Goal: Complete application form

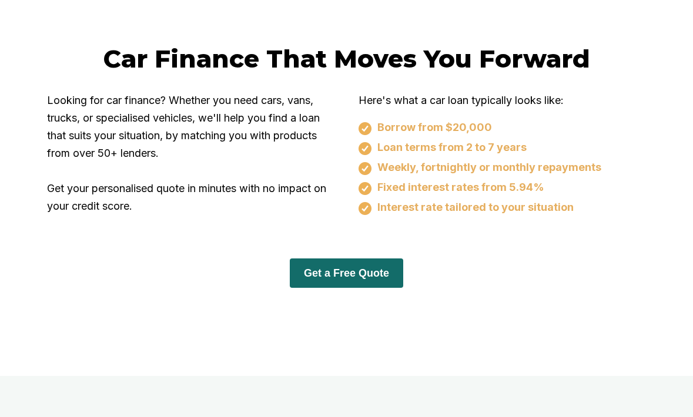
scroll to position [696, 0]
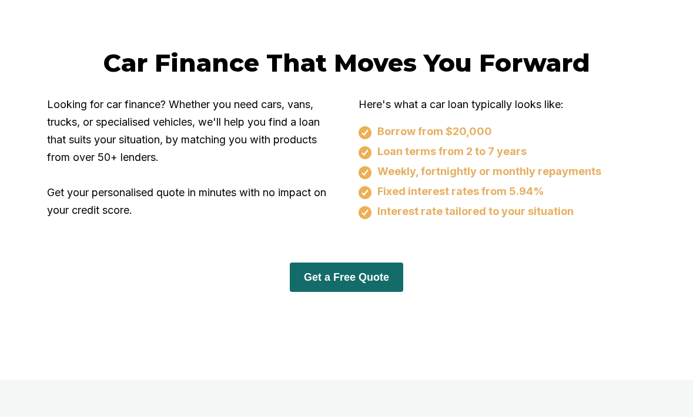
click at [352, 287] on button "Get a Free Quote" at bounding box center [346, 277] width 113 height 29
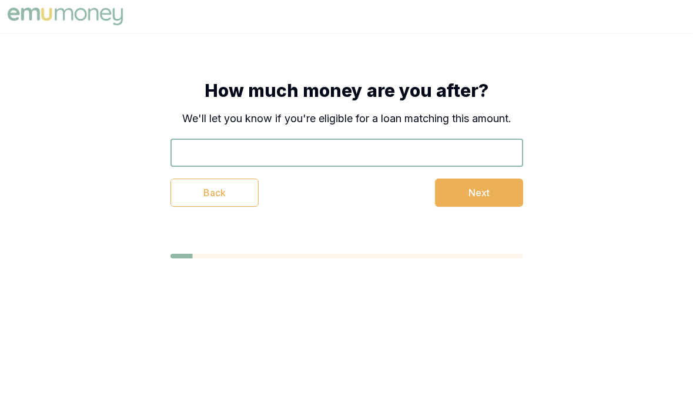
click at [385, 168] on div "Back Next" at bounding box center [347, 173] width 353 height 68
click at [379, 156] on input "text" at bounding box center [347, 153] width 353 height 28
type input "$90,000"
click at [510, 192] on button "Next" at bounding box center [479, 193] width 88 height 28
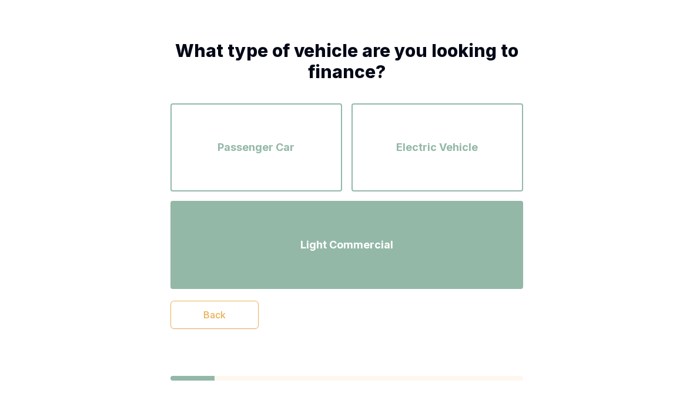
scroll to position [49, 0]
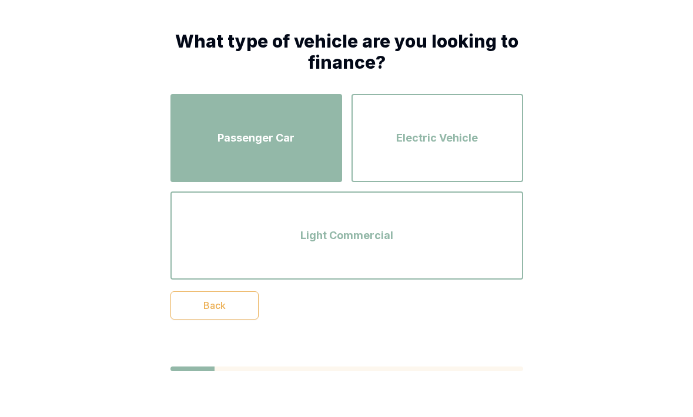
click at [248, 156] on div "Passenger Car" at bounding box center [256, 138] width 151 height 67
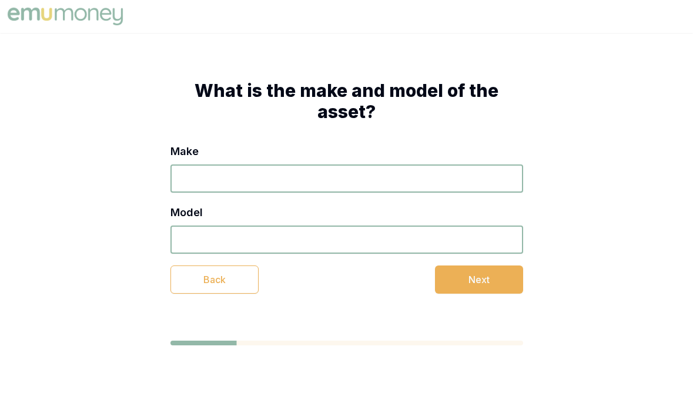
scroll to position [0, 0]
click at [249, 178] on input "Make" at bounding box center [347, 179] width 353 height 28
type input "2"
type input "Toyota 79 Series Land cruiser"
click at [279, 238] on input "Model" at bounding box center [347, 240] width 353 height 28
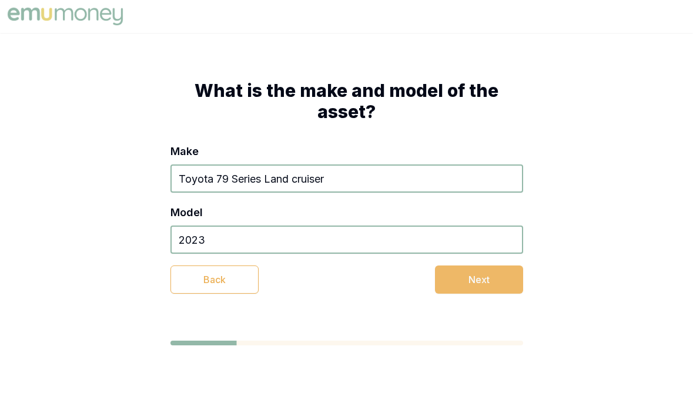
type input "2023"
click at [466, 289] on button "Next" at bounding box center [479, 280] width 88 height 28
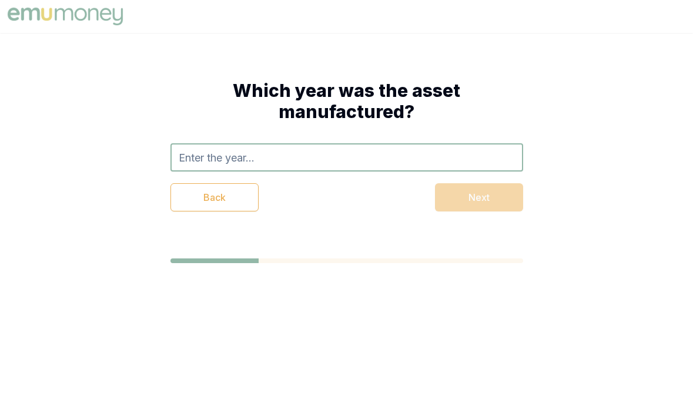
click at [269, 163] on input "text" at bounding box center [347, 157] width 353 height 28
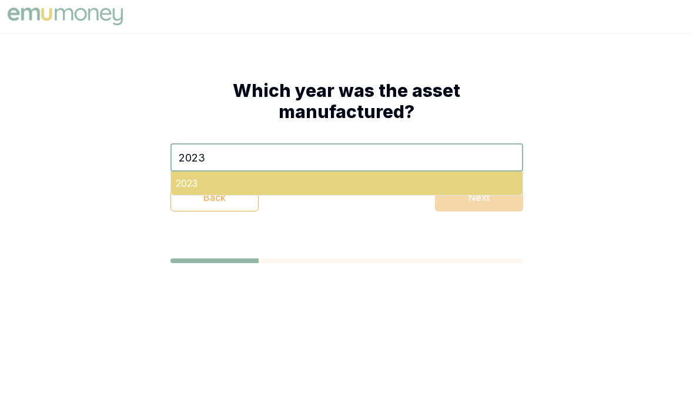
type input "2023"
click at [236, 176] on div "2023" at bounding box center [347, 184] width 352 height 24
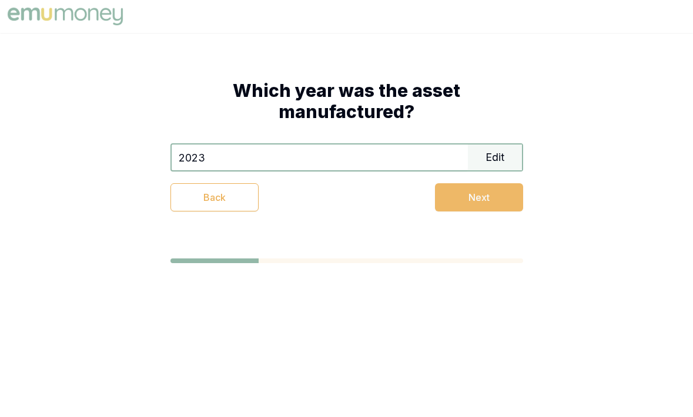
click at [469, 196] on button "Next" at bounding box center [479, 197] width 88 height 28
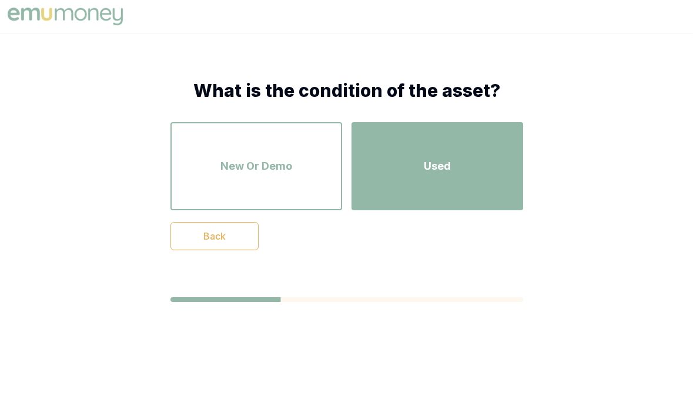
click at [450, 169] on span "Used" at bounding box center [437, 166] width 27 height 16
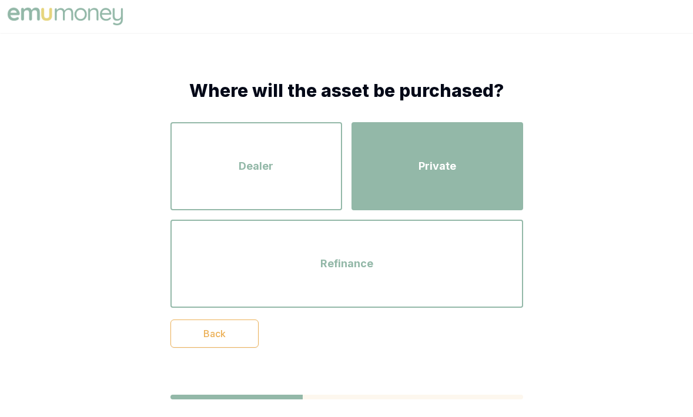
click at [409, 182] on div "Private" at bounding box center [437, 166] width 151 height 67
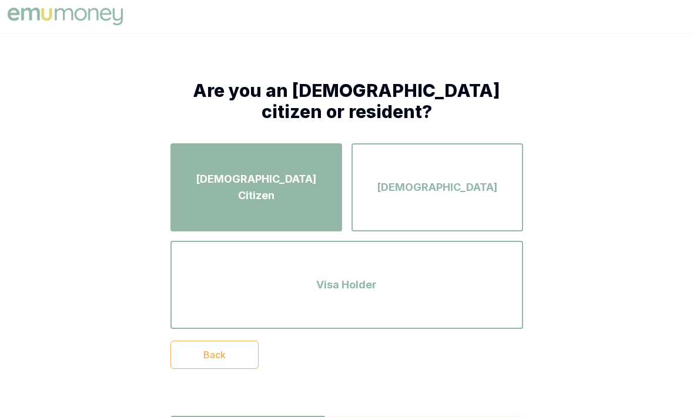
click at [307, 214] on div "[DEMOGRAPHIC_DATA] Citizen" at bounding box center [256, 187] width 151 height 67
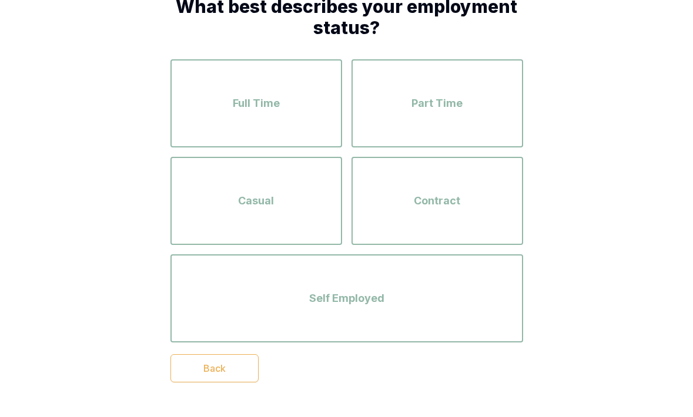
scroll to position [87, 0]
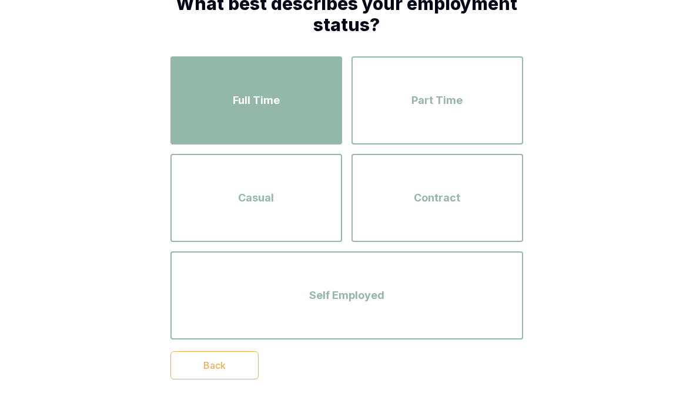
click at [292, 92] on div "Full Time" at bounding box center [256, 100] width 151 height 67
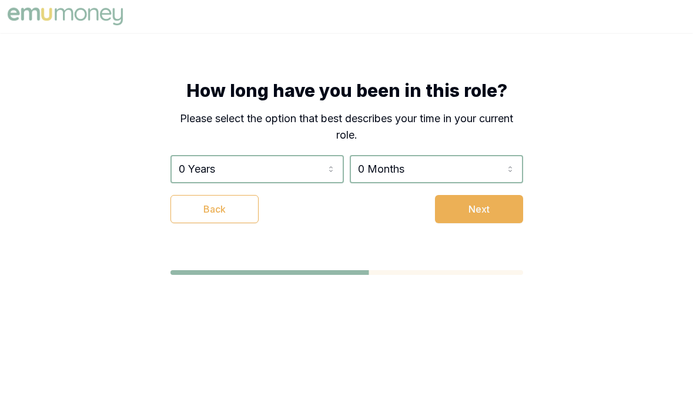
scroll to position [0, 0]
click at [348, 166] on div "0 Years 0 Years 1 Year 2 Years 3 Years 4 Years 5 Years 6 Years 7 Years 8 Years …" at bounding box center [347, 169] width 353 height 28
click at [321, 166] on html "How long have you been in this role? Please select the option that best describ…" at bounding box center [346, 208] width 693 height 417
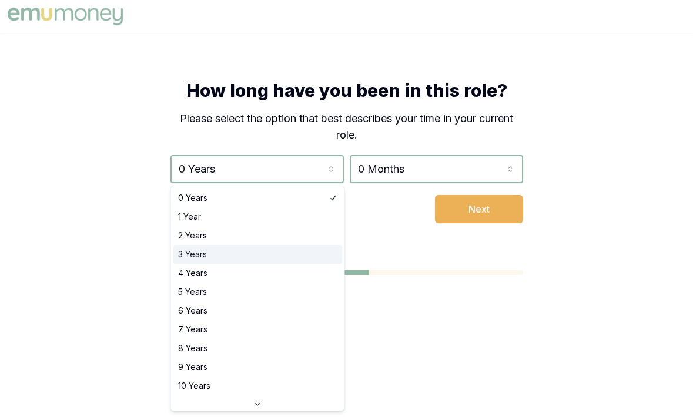
select select "3"
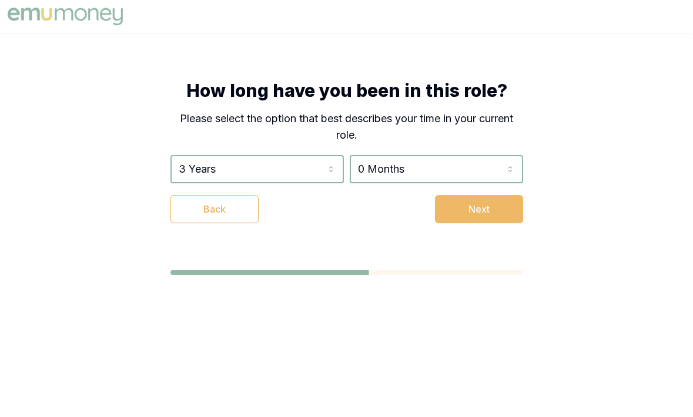
click at [496, 202] on button "Next" at bounding box center [479, 209] width 88 height 28
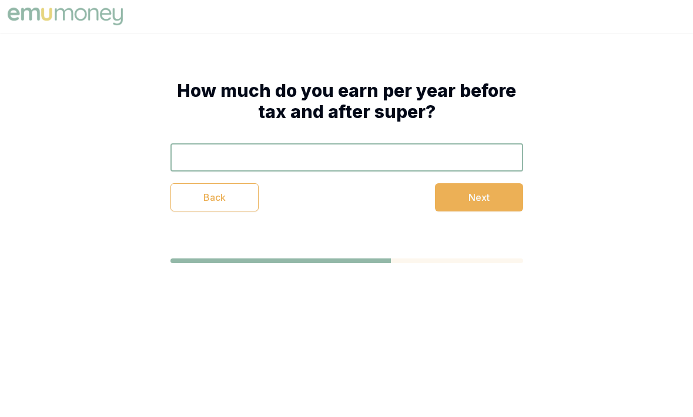
click at [369, 149] on input "text" at bounding box center [347, 157] width 353 height 28
type input "$90,000"
click at [484, 212] on div "How much do you earn per year before tax and after super? $90,000 Back Next" at bounding box center [346, 146] width 447 height 226
click at [478, 202] on button "Next" at bounding box center [479, 197] width 88 height 28
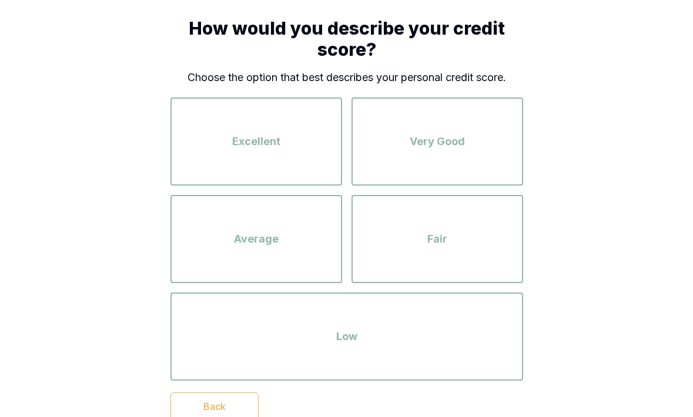
scroll to position [62, 0]
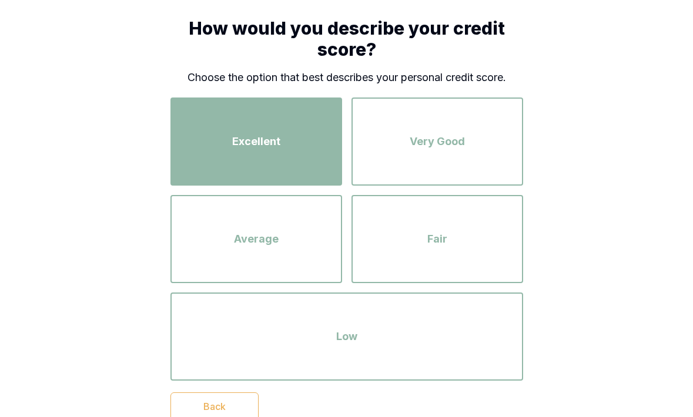
click at [273, 123] on div "Excellent" at bounding box center [256, 141] width 151 height 67
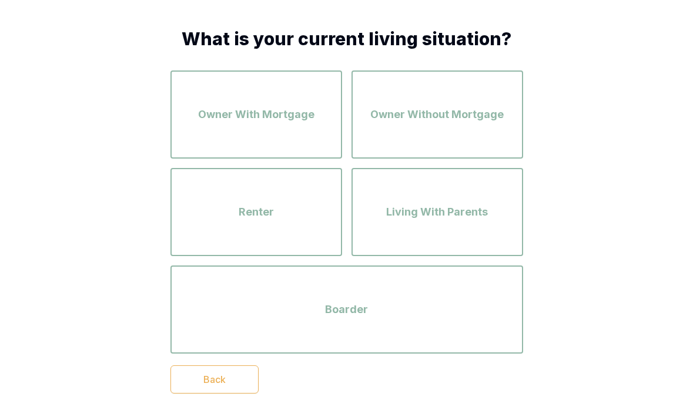
scroll to position [58, 0]
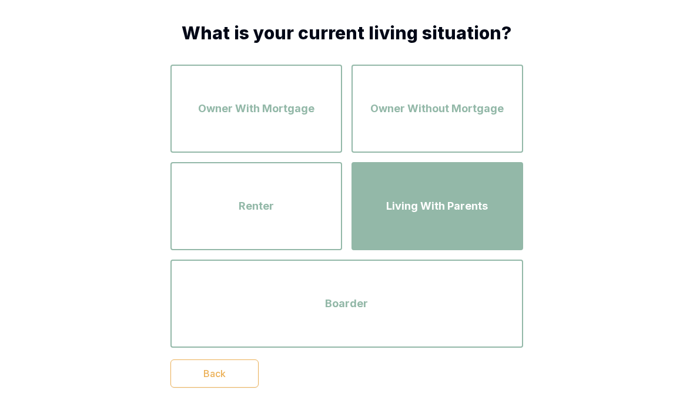
click at [402, 206] on span "Living With Parents" at bounding box center [437, 206] width 102 height 16
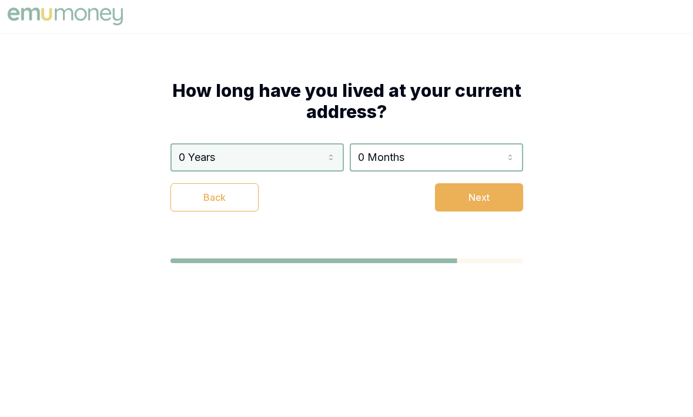
click at [330, 163] on html "How long have you lived at your current address? 0 Years 0 Years 1 Year 2 Years…" at bounding box center [346, 208] width 693 height 417
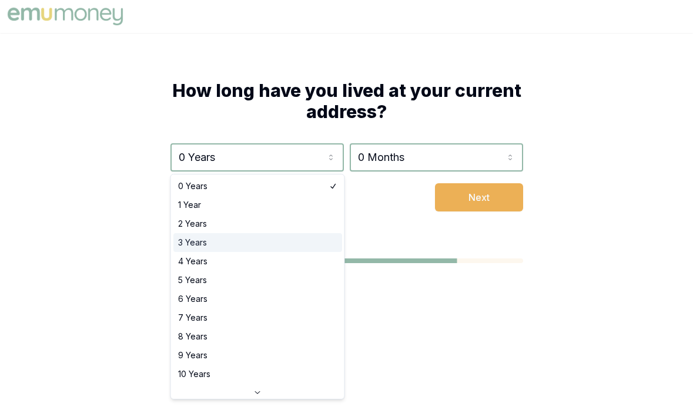
select select "3"
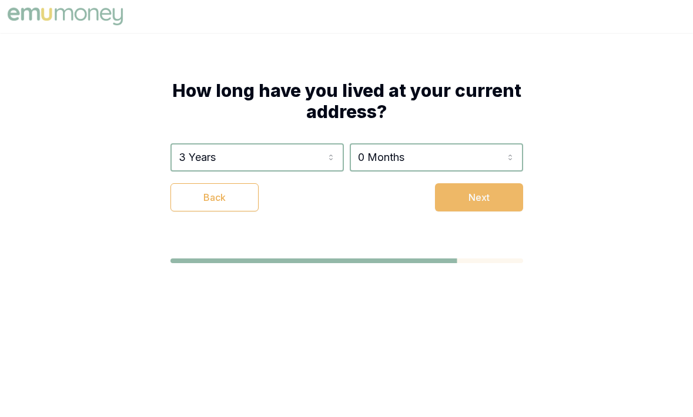
click at [458, 199] on button "Next" at bounding box center [479, 197] width 88 height 28
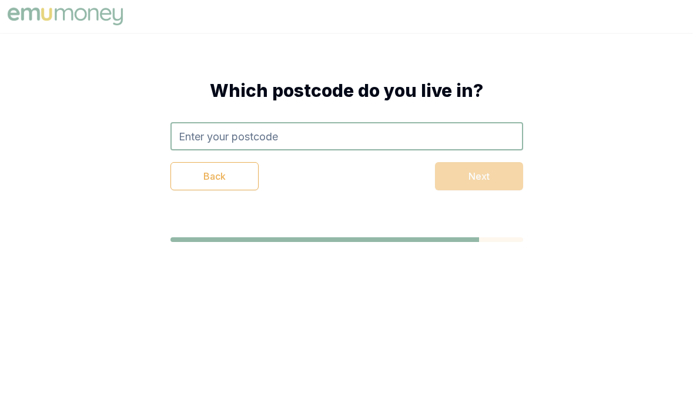
click at [295, 144] on input "text" at bounding box center [347, 136] width 353 height 28
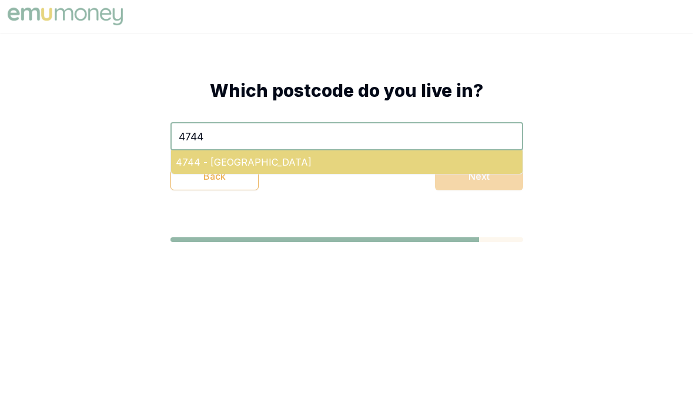
type input "4744"
click at [300, 163] on div "4744 - [GEOGRAPHIC_DATA]" at bounding box center [347, 163] width 352 height 24
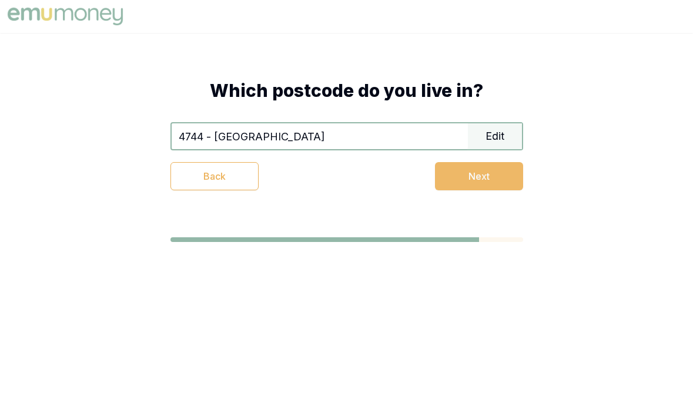
click at [443, 169] on button "Next" at bounding box center [479, 176] width 88 height 28
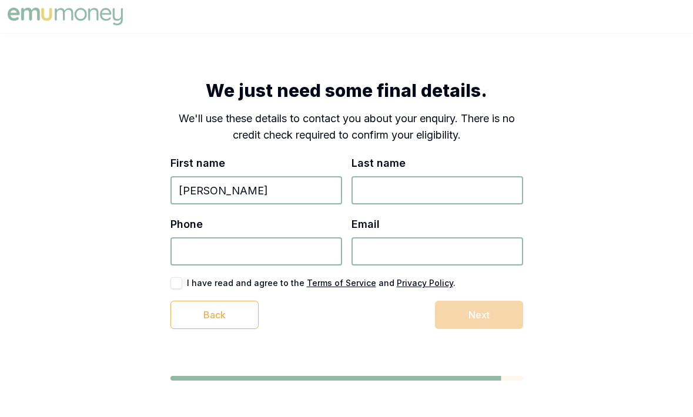
type input "[PERSON_NAME]"
click at [394, 193] on input "Last name" at bounding box center [438, 190] width 172 height 28
type input "[PERSON_NAME]"
type input "0459 636 159"
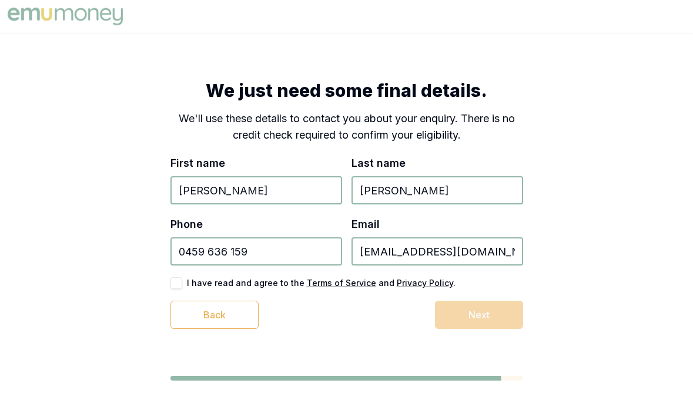
type input "[EMAIL_ADDRESS][DOMAIN_NAME]"
click at [179, 284] on button "button" at bounding box center [177, 284] width 12 height 12
click at [460, 320] on button "Next" at bounding box center [479, 315] width 88 height 28
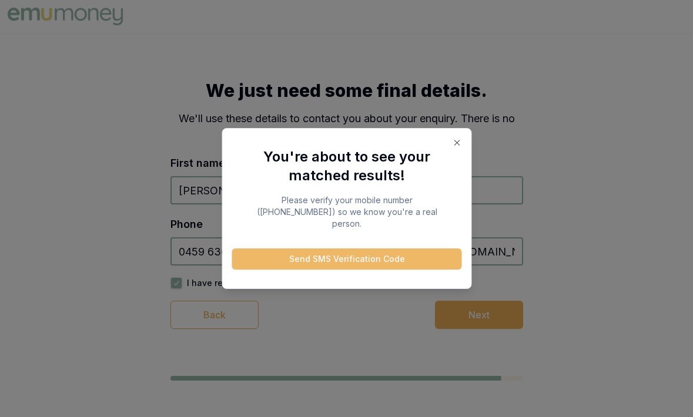
click at [356, 259] on button "Send SMS Verification Code" at bounding box center [347, 259] width 230 height 21
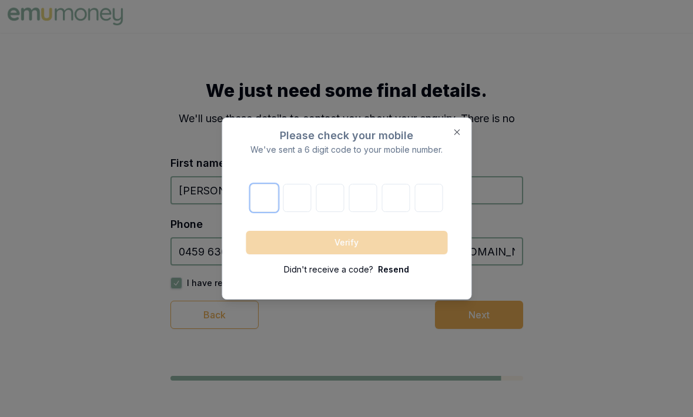
click at [268, 207] on input "number" at bounding box center [264, 198] width 28 height 28
type input "0"
type input "4"
type input "8"
type input "2"
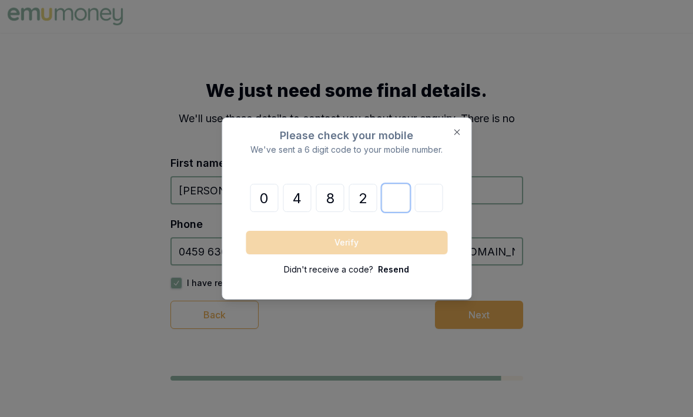
type input "3"
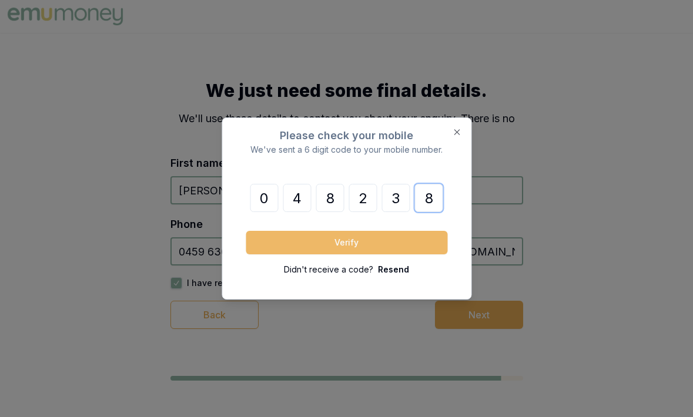
type input "8"
click at [285, 253] on button "Verify" at bounding box center [347, 243] width 202 height 24
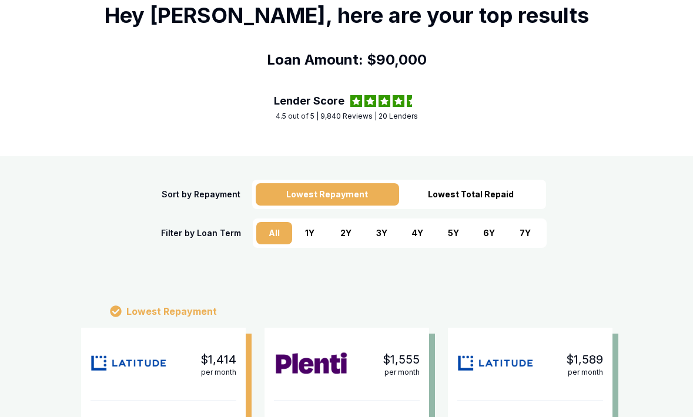
scroll to position [76, 0]
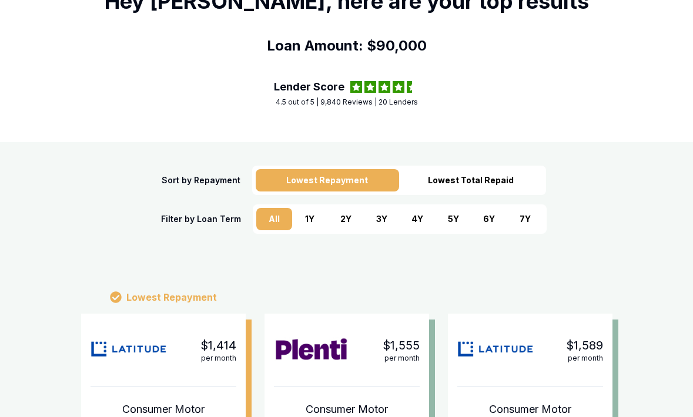
click at [519, 218] on div "7 Y" at bounding box center [525, 219] width 36 height 22
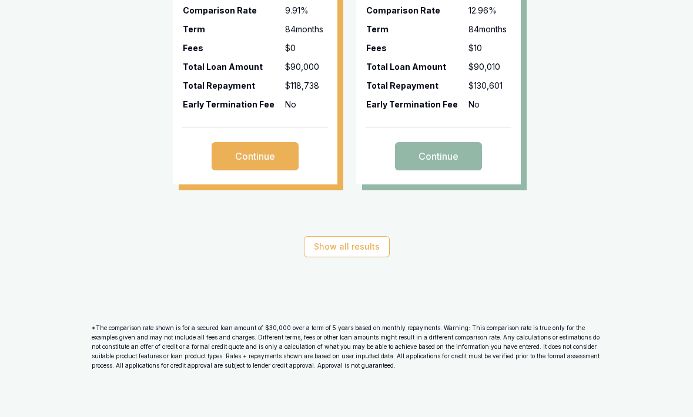
scroll to position [527, 0]
click at [326, 249] on button "Show all results" at bounding box center [347, 246] width 86 height 21
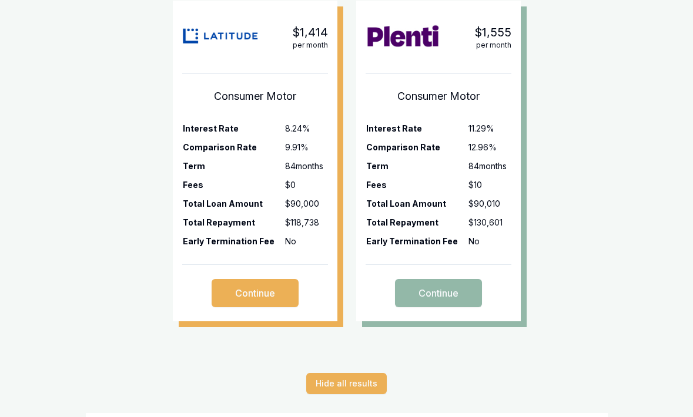
scroll to position [389, 0]
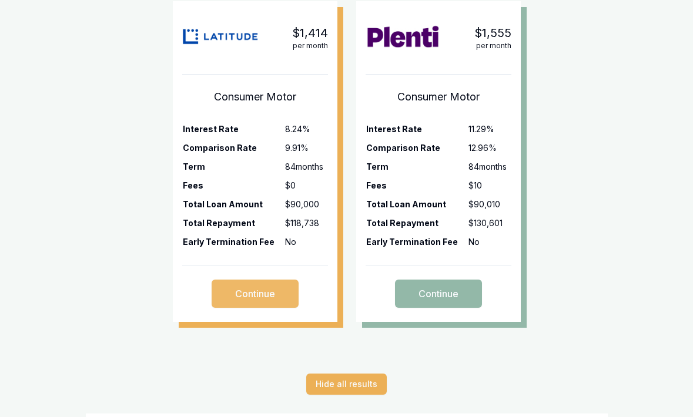
click at [260, 289] on button "Continue" at bounding box center [255, 294] width 87 height 28
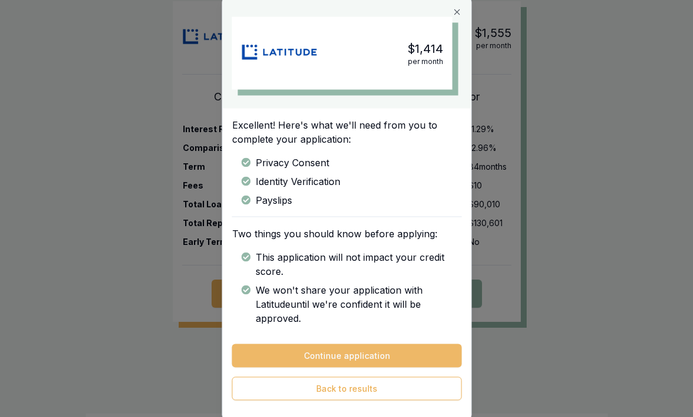
click at [341, 351] on button "Continue application" at bounding box center [347, 357] width 230 height 24
